Goal: Register for event/course

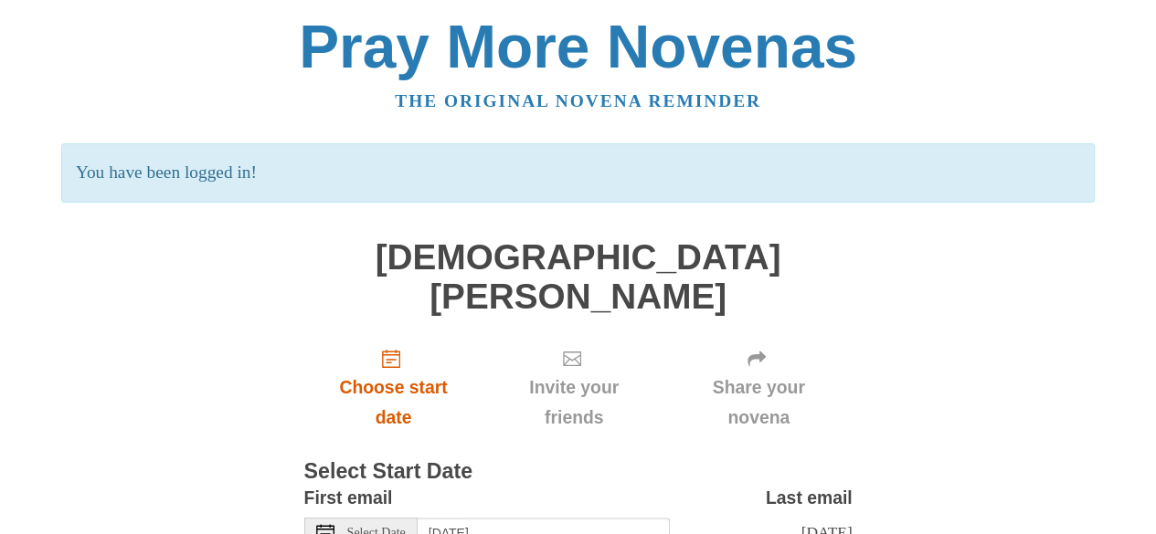
scroll to position [114, 0]
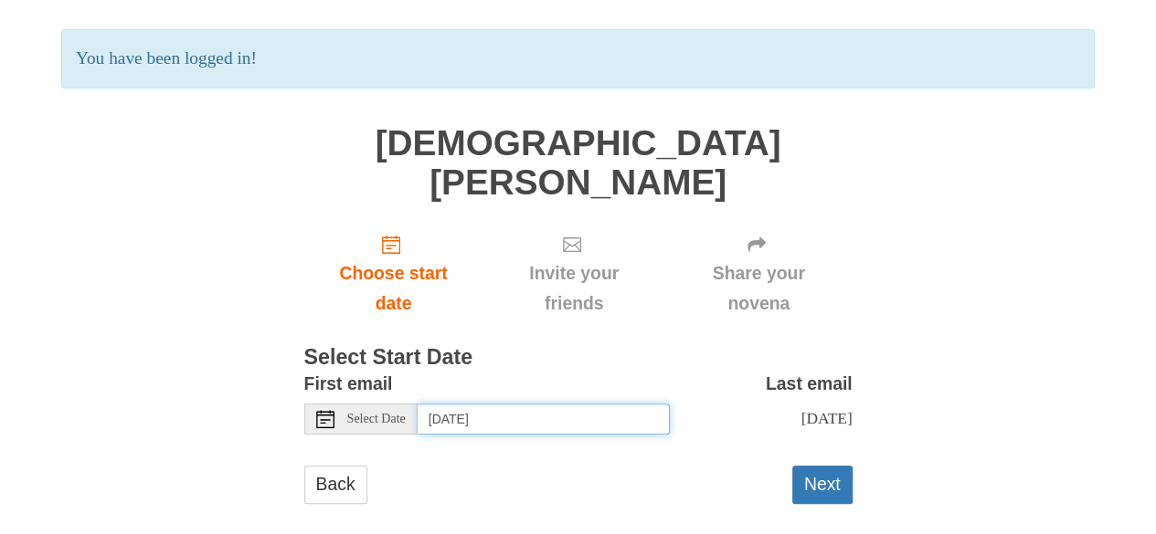
click at [555, 404] on input "[DATE]" at bounding box center [544, 419] width 252 height 31
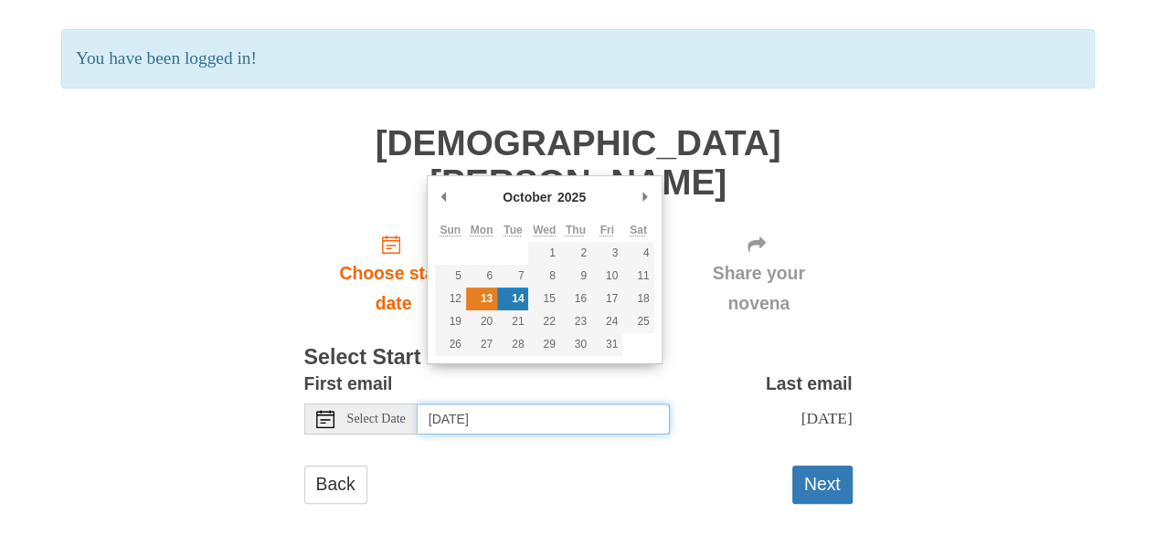
type input "[DATE]"
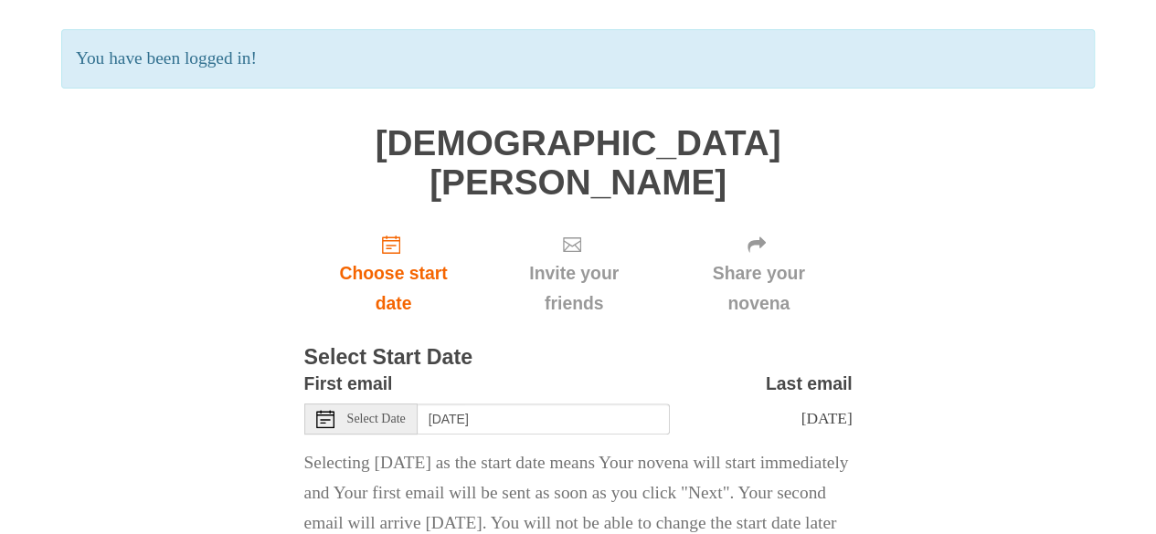
scroll to position [235, 0]
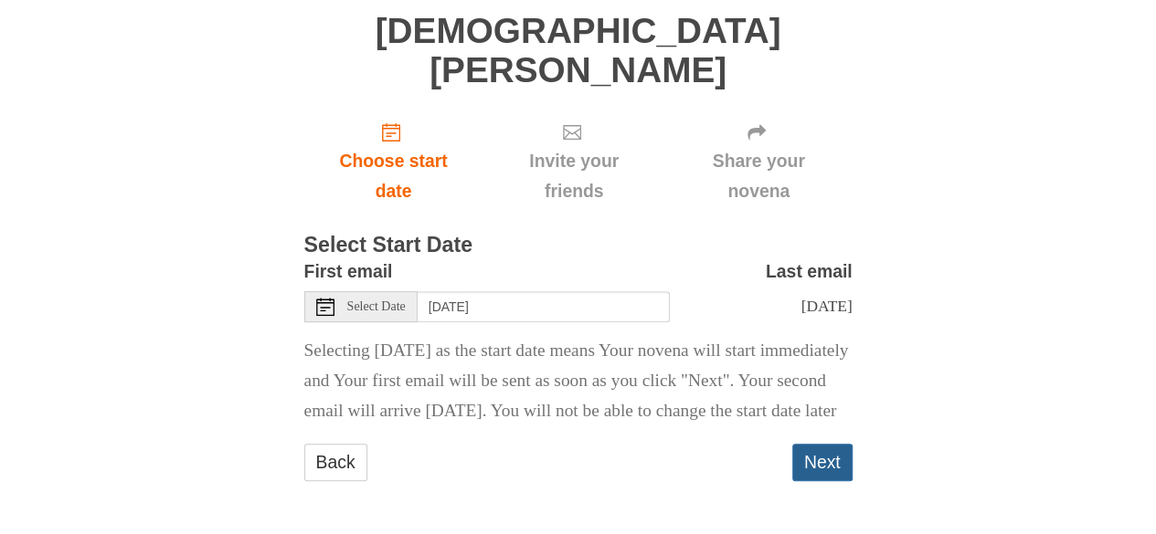
click at [833, 469] on button "Next" at bounding box center [822, 462] width 60 height 37
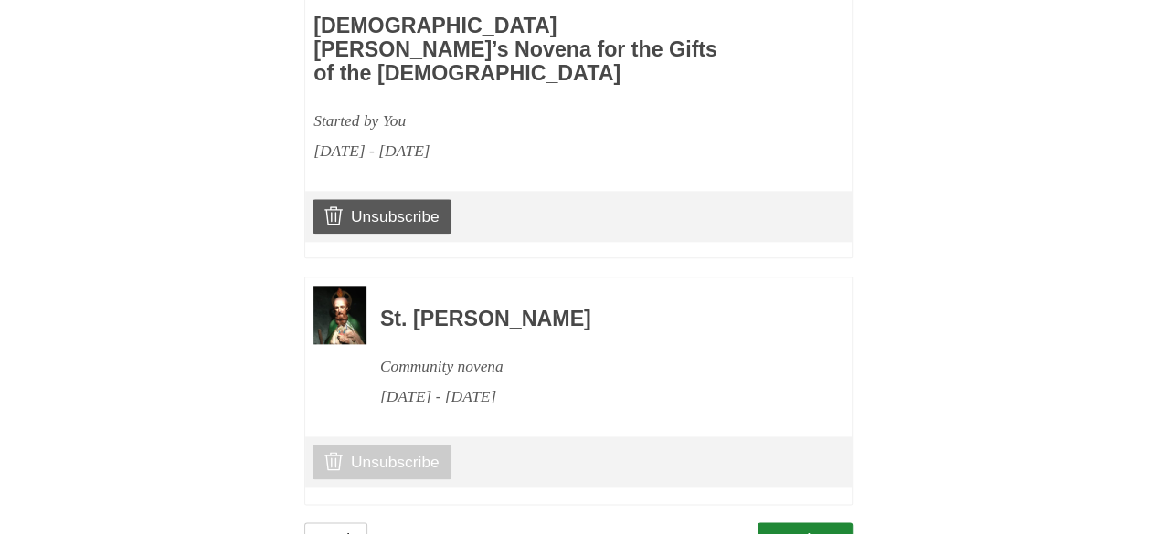
scroll to position [969, 0]
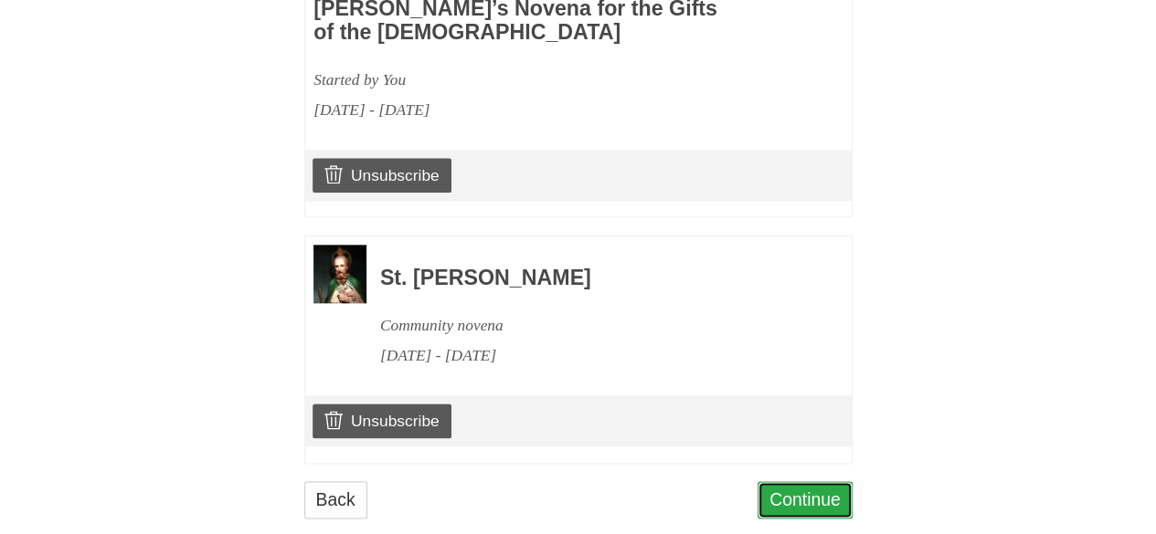
click at [808, 481] on link "Continue" at bounding box center [804, 499] width 95 height 37
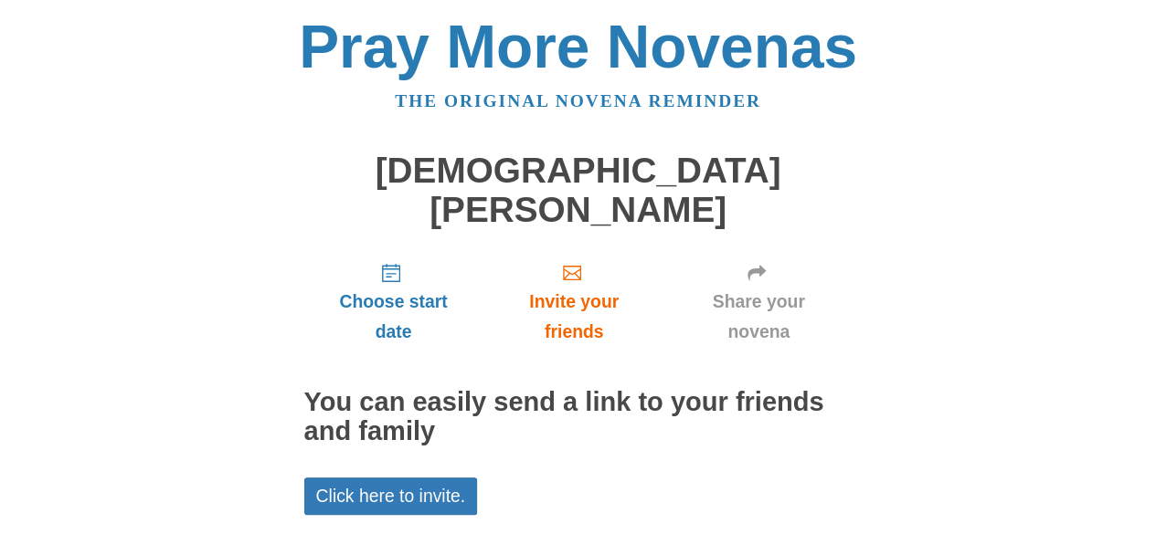
scroll to position [114, 0]
